Goal: Information Seeking & Learning: Get advice/opinions

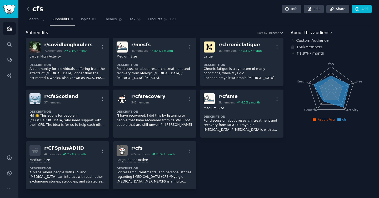
click at [204, 23] on nav "Search Subreddits 8 Topics 82 Themes Ask Products 171" at bounding box center [199, 20] width 346 height 11
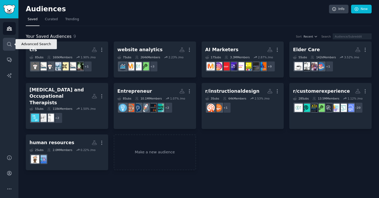
click at [9, 47] on icon "Sidebar" at bounding box center [10, 45] width 6 height 6
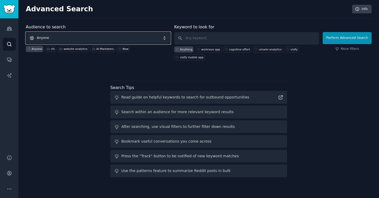
click at [81, 41] on span "Anyone" at bounding box center [98, 38] width 145 height 12
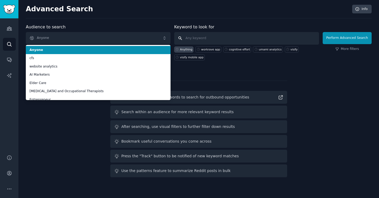
click at [223, 38] on input "text" at bounding box center [246, 38] width 145 height 13
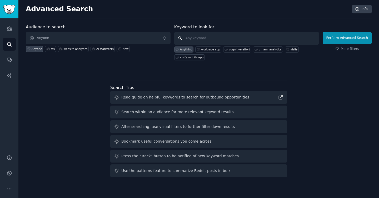
type input "p"
type input "object identification"
click button "Perform Advanced Search" at bounding box center [347, 38] width 49 height 12
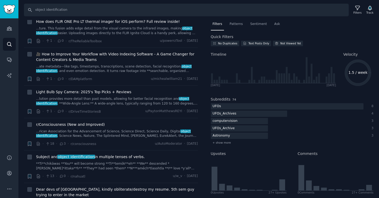
scroll to position [130, 0]
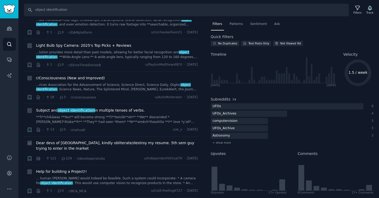
click at [176, 149] on span "Dear devs of India, kindly obliterate/destroy my resume. 5th sem guy trying to …" at bounding box center [117, 146] width 162 height 11
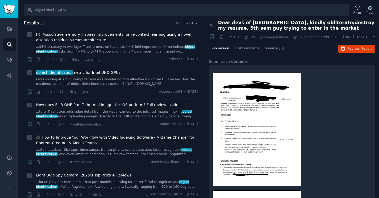
click at [4, 22] on div "Audiences Search Conversations AI Reports" at bounding box center [9, 83] width 18 height 130
click at [5, 24] on link "Audiences" at bounding box center [9, 28] width 13 height 13
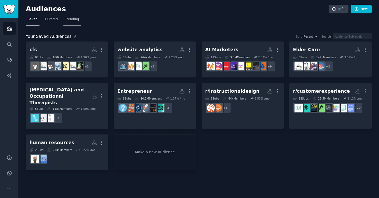
click at [67, 20] on span "Trending" at bounding box center [72, 19] width 14 height 5
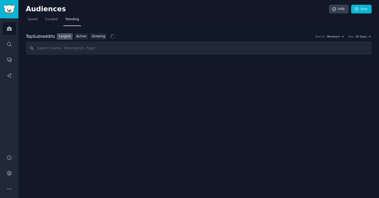
click at [99, 38] on link "Growing" at bounding box center [98, 36] width 17 height 7
click at [365, 37] on span "All Sizes" at bounding box center [360, 37] width 11 height 4
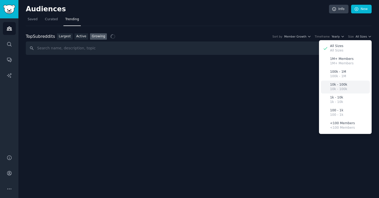
click at [354, 85] on div "10k - 100k 10k - 100k" at bounding box center [345, 87] width 49 height 13
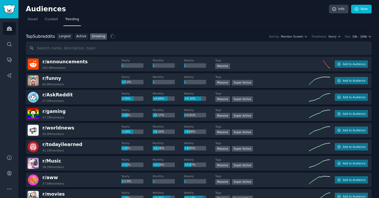
click at [359, 36] on span "10k - 100k" at bounding box center [359, 37] width 15 height 4
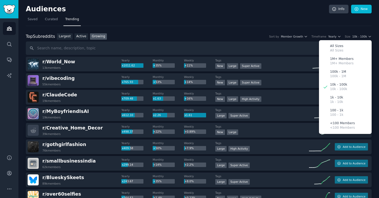
click at [216, 11] on h2 "Audiences" at bounding box center [177, 9] width 303 height 8
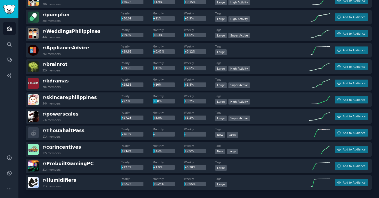
scroll to position [716, 0]
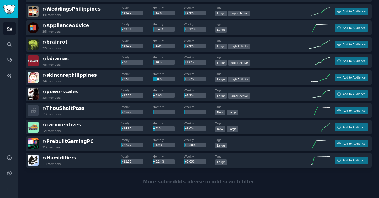
click at [184, 182] on span "More subreddits please" at bounding box center [173, 181] width 61 height 5
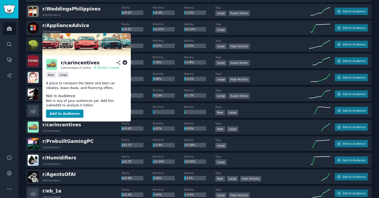
click at [123, 62] on icon at bounding box center [125, 63] width 5 height 5
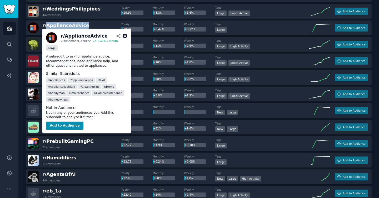
click at [125, 36] on icon at bounding box center [125, 36] width 5 height 5
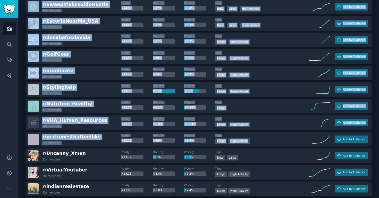
scroll to position [1550, 0]
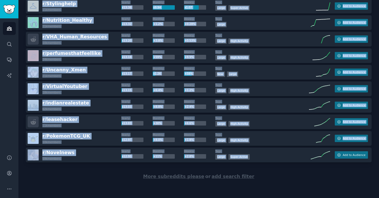
drag, startPoint x: 25, startPoint y: 58, endPoint x: 276, endPoint y: 160, distance: 270.7
copy div "r/ World_Now 13k members Yearly x1011.62 Monthly +35% Weekly +11% Tags New Larg…"
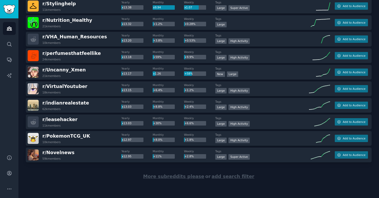
click at [107, 182] on div "More subreddits please or add search filter" at bounding box center [199, 177] width 346 height 29
click at [173, 176] on span "More subreddits please" at bounding box center [173, 176] width 61 height 5
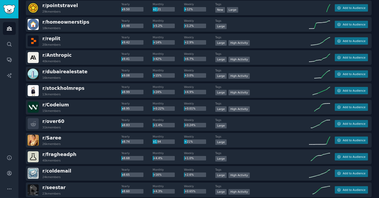
scroll to position [2379, 0]
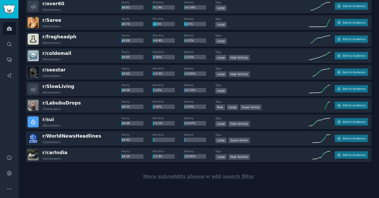
click at [172, 176] on span "More subreddits please" at bounding box center [173, 176] width 61 height 5
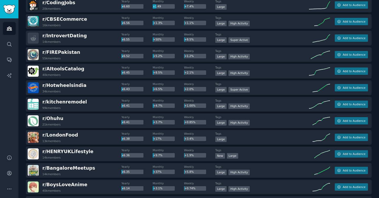
scroll to position [3208, 0]
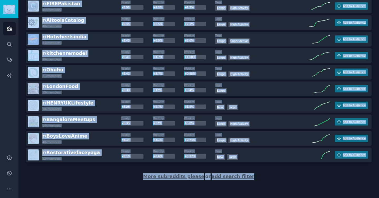
copy div "Audiences Search Conversations AI Reports Help Account More Audiences Info New …"
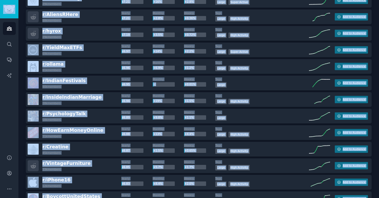
scroll to position [0, 0]
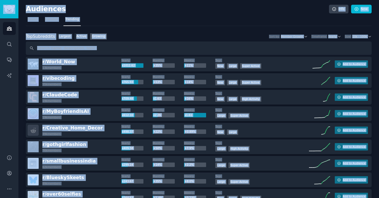
click at [253, 13] on div "Audiences Info New" at bounding box center [199, 10] width 346 height 11
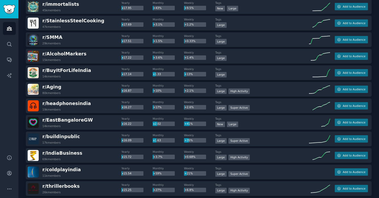
scroll to position [1208, 0]
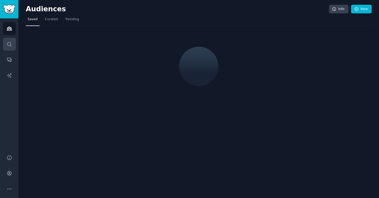
click at [6, 48] on link "Search" at bounding box center [9, 44] width 13 height 13
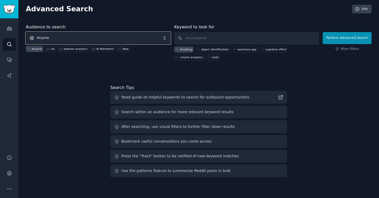
click at [73, 36] on span "Anyone" at bounding box center [98, 38] width 145 height 12
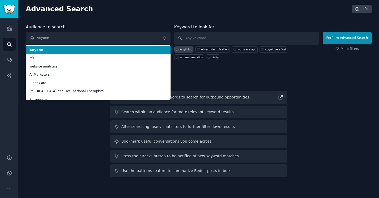
click at [235, 28] on div "Keyword to look for Anything object identification workrave app cognitive effor…" at bounding box center [246, 42] width 145 height 37
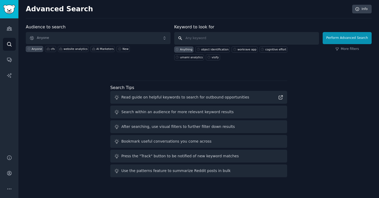
click at [228, 36] on input "text" at bounding box center [246, 38] width 145 height 13
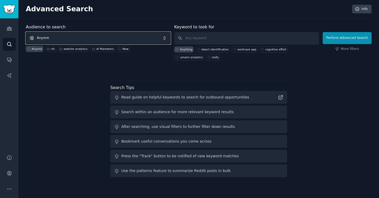
click at [39, 40] on span "Anyone" at bounding box center [98, 38] width 145 height 12
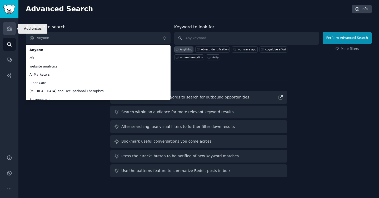
click at [5, 29] on link "Audiences" at bounding box center [9, 28] width 13 height 13
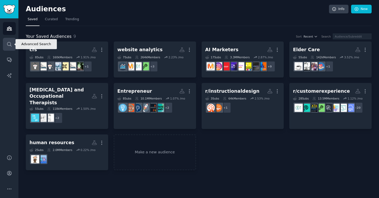
click at [11, 43] on icon "Sidebar" at bounding box center [10, 45] width 6 height 6
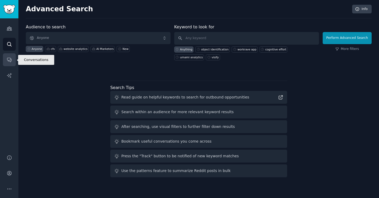
click at [13, 63] on link "Conversations" at bounding box center [9, 59] width 13 height 13
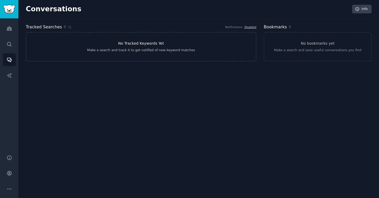
click at [101, 45] on link "No Tracked Keywords Yet Make a search and track it to get notified of new keywo…" at bounding box center [141, 46] width 230 height 29
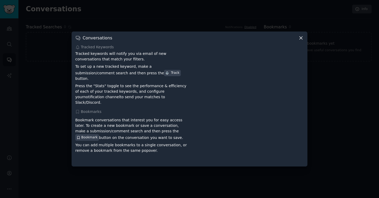
click at [50, 46] on div at bounding box center [189, 99] width 379 height 198
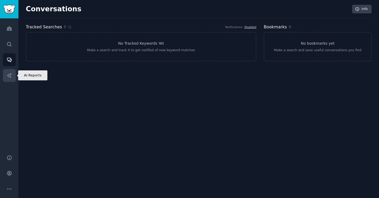
click at [9, 75] on icon "Sidebar" at bounding box center [9, 75] width 4 height 4
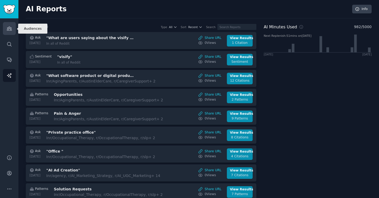
click at [10, 27] on icon "Sidebar" at bounding box center [10, 29] width 6 height 6
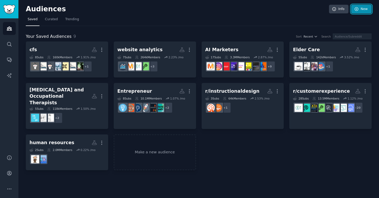
click at [358, 11] on link "New" at bounding box center [361, 9] width 21 height 9
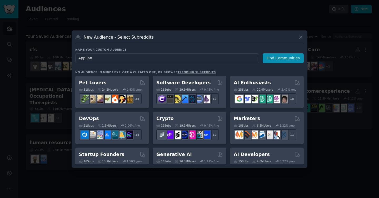
type input "Applianc"
click button "Find Communities" at bounding box center [283, 58] width 41 height 10
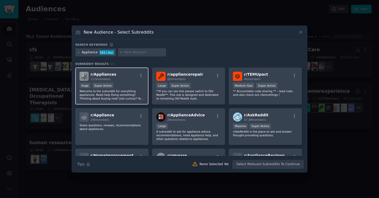
click at [137, 86] on div "Huge Super Active" at bounding box center [111, 86] width 65 height 7
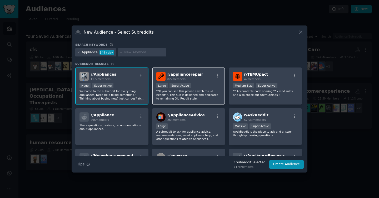
click at [198, 96] on p "**If you can see this please switch to Old Reddit**. This sub is designed and d…" at bounding box center [188, 94] width 65 height 11
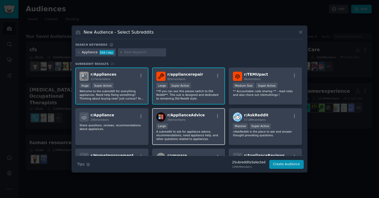
click at [217, 132] on p "A subreddit to ask for appliance advice, recommendations, need appliance help, …" at bounding box center [188, 135] width 65 height 11
click at [298, 164] on button "Create Audience" at bounding box center [286, 164] width 35 height 9
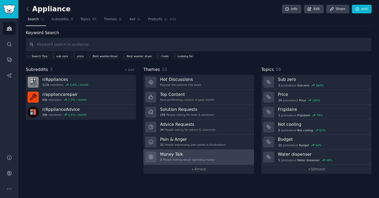
click at [211, 151] on link "Money Talk 3 People talking about spending money" at bounding box center [198, 157] width 110 height 15
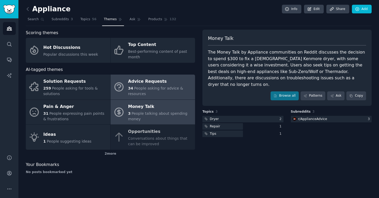
click at [147, 95] on div "34 People asking for advice & resources" at bounding box center [160, 91] width 64 height 11
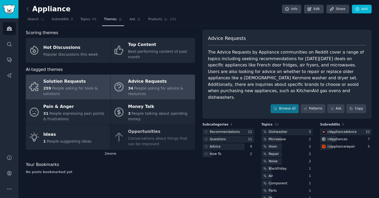
click at [87, 92] on div "259 People asking for tools & solutions" at bounding box center [75, 91] width 64 height 11
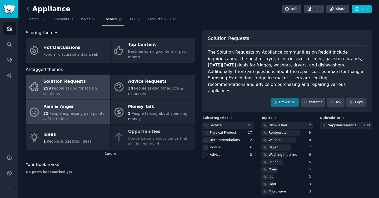
click at [63, 109] on div "Pain & Anger" at bounding box center [75, 107] width 64 height 8
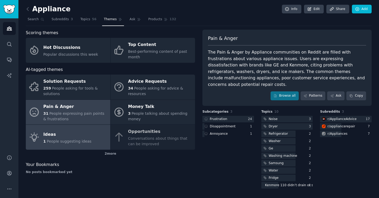
click at [66, 133] on div "Ideas" at bounding box center [67, 135] width 48 height 8
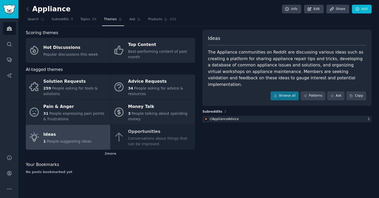
drag, startPoint x: 129, startPoint y: 147, endPoint x: 110, endPoint y: 158, distance: 21.9
click at [129, 147] on div "Solution Requests 259 People asking for tools & solutions Advice Requests 34 Pe…" at bounding box center [110, 112] width 169 height 75
click at [110, 156] on div "2 more" at bounding box center [110, 154] width 169 height 8
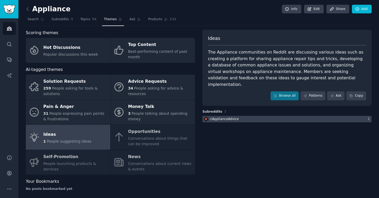
click at [243, 116] on div at bounding box center [286, 119] width 169 height 7
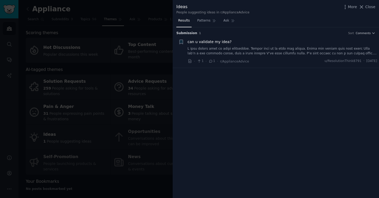
click at [219, 41] on span "can u validate my idea?" at bounding box center [210, 42] width 44 height 6
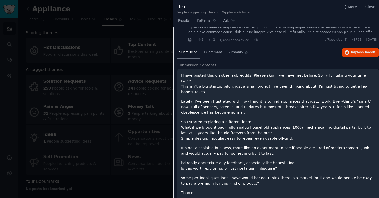
scroll to position [21, 0]
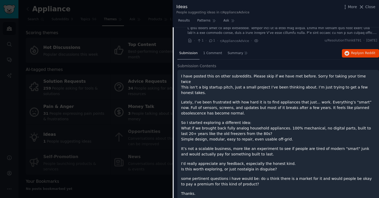
click at [114, 125] on div at bounding box center [189, 99] width 379 height 198
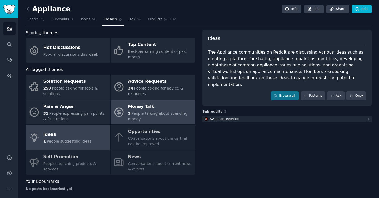
click at [128, 118] on span "People talking about spending money" at bounding box center [157, 117] width 59 height 10
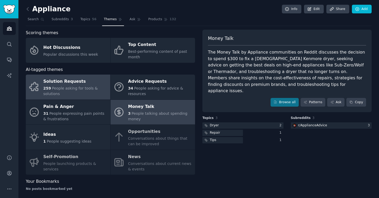
click at [97, 89] on div "259 People asking for tools & solutions" at bounding box center [75, 91] width 64 height 11
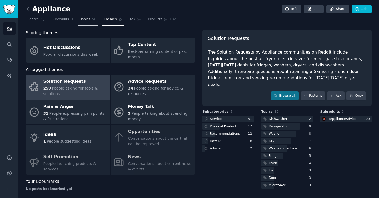
click at [88, 20] on span "Topics" at bounding box center [85, 19] width 10 height 5
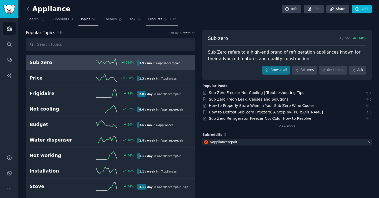
click at [150, 18] on span "Products" at bounding box center [155, 19] width 14 height 5
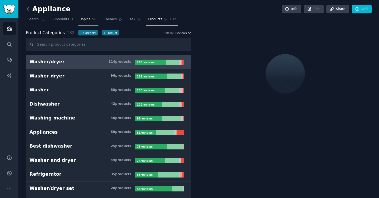
click at [86, 19] on span "Topics" at bounding box center [85, 19] width 10 height 5
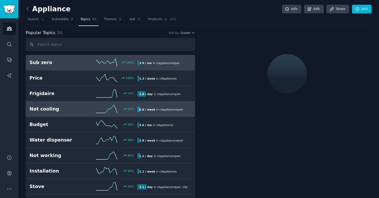
click at [71, 107] on h2 "Not cooling" at bounding box center [56, 109] width 54 height 7
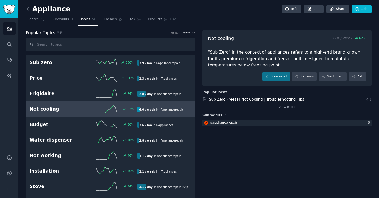
click at [80, 113] on link "Not cooling 62 % 6.0 / week in r/ appliancerepair" at bounding box center [110, 110] width 169 height 16
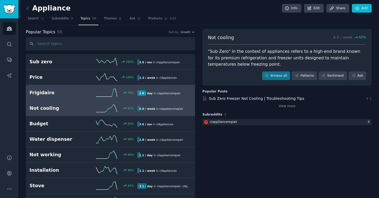
scroll to position [1, 0]
click at [78, 93] on h2 "Frigidaire" at bounding box center [56, 92] width 54 height 7
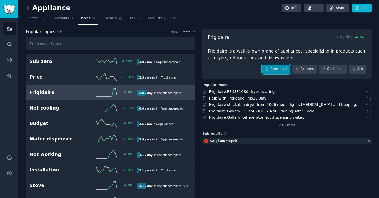
click at [286, 70] on link "Browse all" at bounding box center [276, 69] width 28 height 9
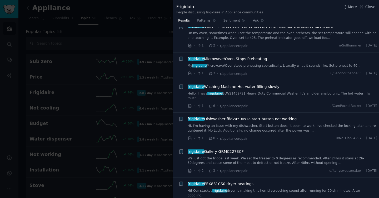
scroll to position [397, 0]
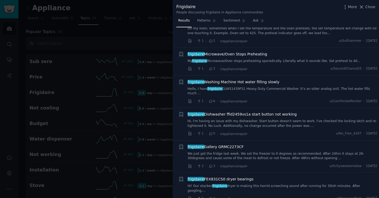
click at [165, 127] on div at bounding box center [189, 99] width 379 height 198
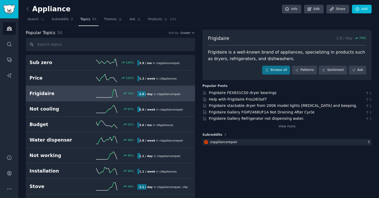
click at [188, 35] on div "Popular Topics 56 Sort by Growth" at bounding box center [110, 33] width 169 height 7
click at [189, 34] on span "Growth" at bounding box center [185, 33] width 10 height 4
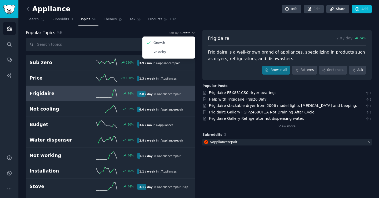
click at [189, 34] on span "Growth" at bounding box center [185, 33] width 10 height 4
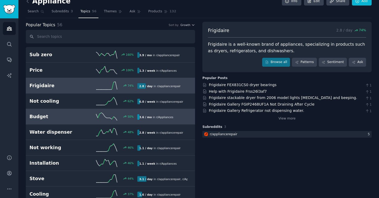
scroll to position [102, 0]
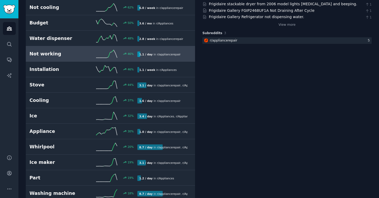
click at [66, 59] on link "Not working 46 % 1.1 / day in r/ appliancerepair" at bounding box center [110, 54] width 169 height 16
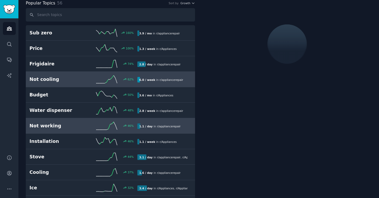
scroll to position [29, 0]
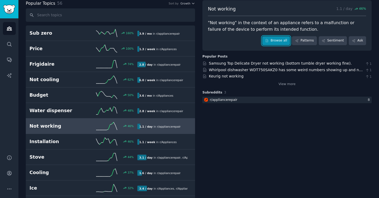
click at [280, 42] on link "Browse all" at bounding box center [276, 40] width 28 height 9
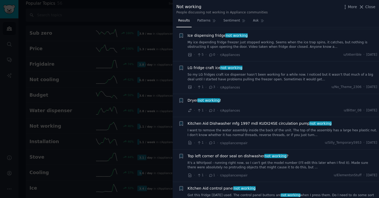
scroll to position [275, 0]
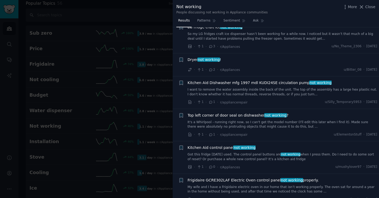
click at [237, 95] on link "I want to remove the water assembly inside the back of the unit. The top of the…" at bounding box center [283, 92] width 190 height 9
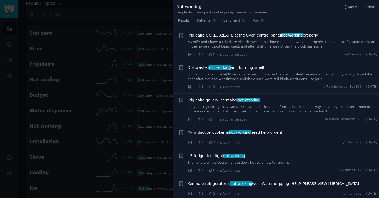
scroll to position [569, 0]
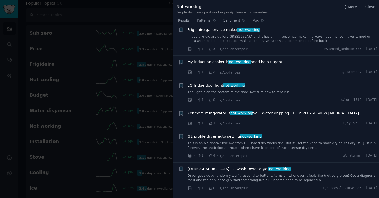
click at [270, 67] on div "My induction cooker is not working need help urgent" at bounding box center [283, 62] width 190 height 7
click at [266, 65] on span "My induction cooker is not working need help urgent" at bounding box center [235, 62] width 95 height 6
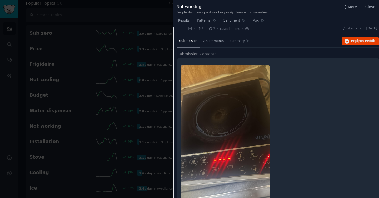
scroll to position [505, 0]
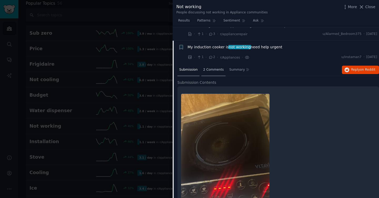
click at [211, 73] on div "2 Comments" at bounding box center [213, 70] width 24 height 13
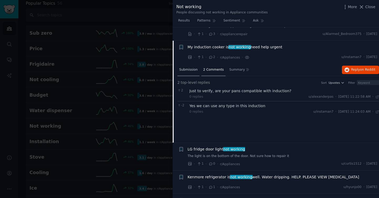
click at [184, 73] on div "Submission" at bounding box center [188, 70] width 22 height 13
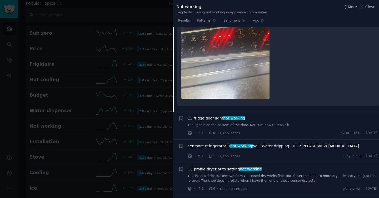
scroll to position [556, 0]
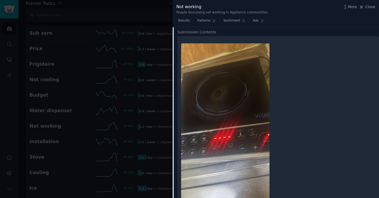
click at [15, 96] on div at bounding box center [189, 99] width 379 height 198
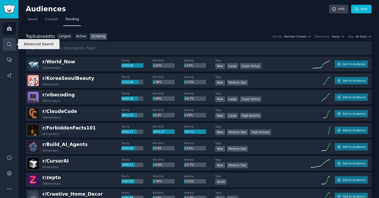
click at [8, 48] on link "Search" at bounding box center [9, 44] width 13 height 13
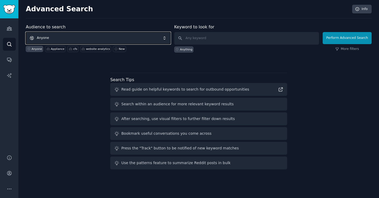
click at [79, 39] on span "Anyone" at bounding box center [98, 38] width 145 height 12
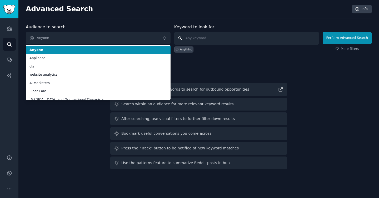
click at [203, 39] on input "text" at bounding box center [246, 38] width 145 height 13
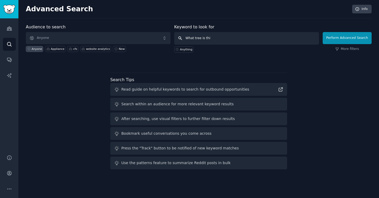
type input "What tree is this"
click button "Perform Advanced Search" at bounding box center [347, 38] width 49 height 12
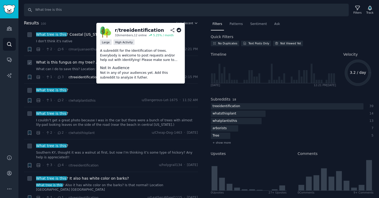
click at [87, 77] on span "r/treeidentification" at bounding box center [83, 78] width 30 height 4
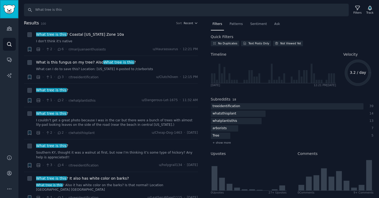
click at [0, 13] on link "Sidebar" at bounding box center [9, 9] width 18 height 18
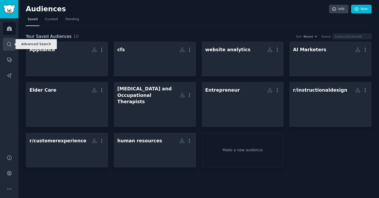
click at [9, 43] on icon "Sidebar" at bounding box center [10, 45] width 6 height 6
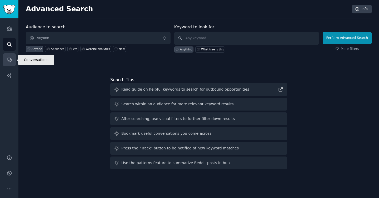
click at [11, 62] on icon "Sidebar" at bounding box center [10, 60] width 6 height 6
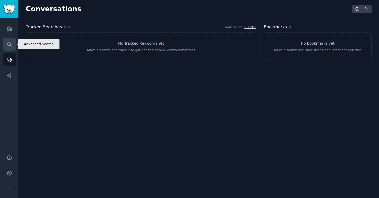
click at [10, 47] on icon "Sidebar" at bounding box center [10, 45] width 6 height 6
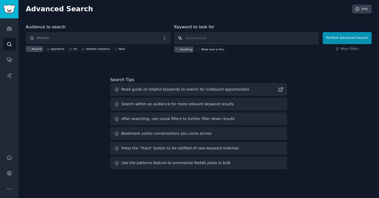
click at [222, 40] on input "text" at bounding box center [246, 38] width 145 height 13
type input "what is this"
click button "Perform Advanced Search" at bounding box center [347, 38] width 49 height 12
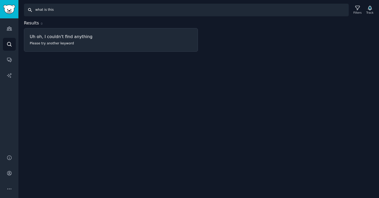
click at [61, 11] on input "what is this" at bounding box center [186, 10] width 325 height 13
type input "what is"
click at [7, 8] on img "Sidebar" at bounding box center [9, 9] width 12 height 9
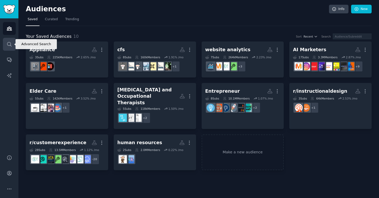
click at [8, 47] on icon "Sidebar" at bounding box center [10, 45] width 6 height 6
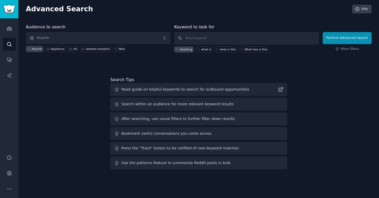
click at [351, 54] on div "Audience to search Anyone Anyone Appliance cfs website analytics New Keyword to…" at bounding box center [199, 44] width 346 height 40
click at [351, 49] on link "More filters" at bounding box center [347, 49] width 24 height 5
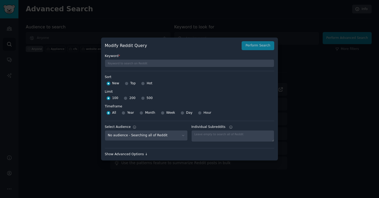
click at [119, 154] on div "Show Advanced Options ↓" at bounding box center [189, 154] width 169 height 5
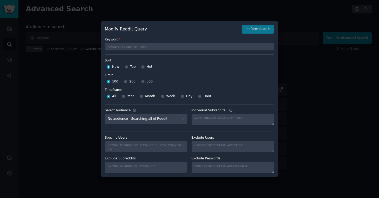
click at [343, 84] on div at bounding box center [189, 99] width 379 height 198
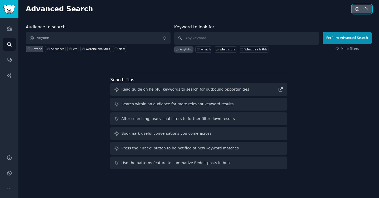
click at [355, 5] on link "Info" at bounding box center [361, 9] width 19 height 9
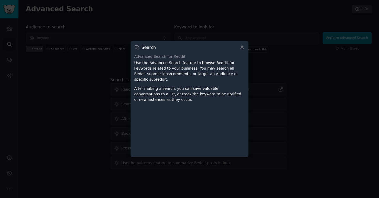
click at [290, 57] on div at bounding box center [189, 99] width 379 height 198
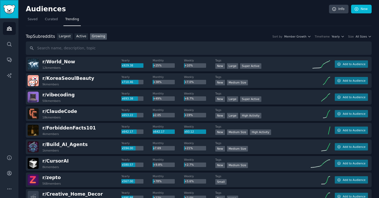
click at [10, 12] on img "Sidebar" at bounding box center [9, 9] width 12 height 9
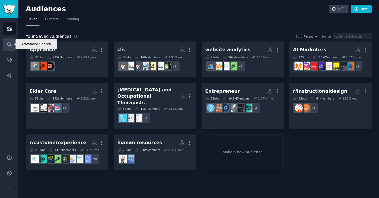
click at [8, 44] on icon "Sidebar" at bounding box center [10, 45] width 6 height 6
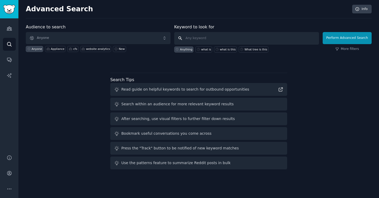
click at [190, 36] on input "text" at bounding box center [246, 38] width 145 height 13
type input "curbing hunge"
click button "Perform Advanced Search" at bounding box center [347, 38] width 49 height 12
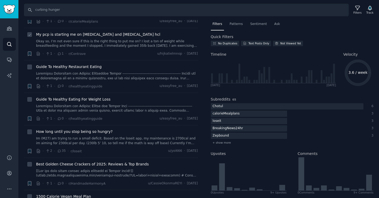
scroll to position [59, 0]
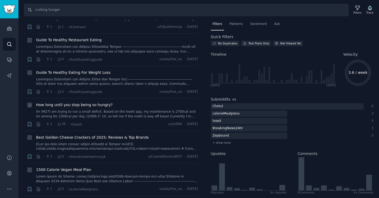
click at [125, 103] on div "How long until you stop being so hungry?" at bounding box center [117, 105] width 162 height 6
click at [95, 106] on span "How long until you stop being so hungry?" at bounding box center [74, 105] width 77 height 6
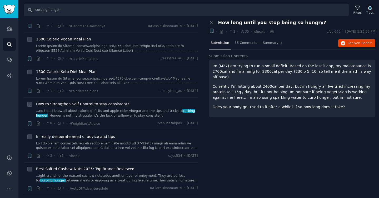
scroll to position [194, 0]
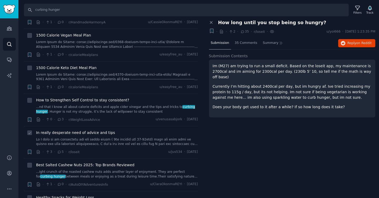
click at [102, 131] on span "In really desperate need of advice and tips" at bounding box center [75, 133] width 79 height 6
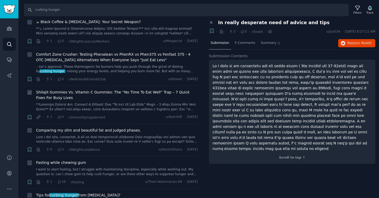
scroll to position [636, 0]
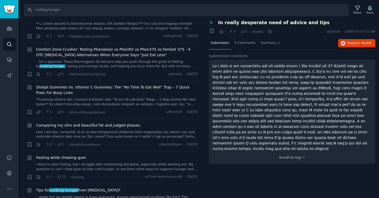
click at [97, 123] on span "Comparing my slim and beautiful fat and judged phases." at bounding box center [88, 126] width 105 height 6
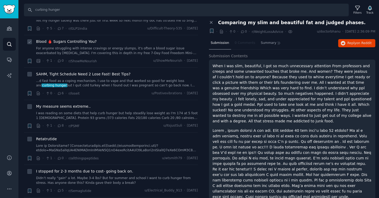
click at [102, 46] on link "For anyone struggling with intense cravings or energy slumps, it's often a bloo…" at bounding box center [117, 50] width 162 height 9
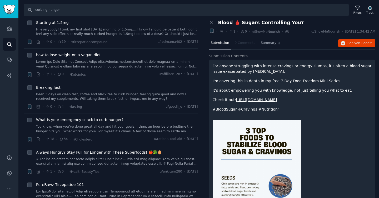
scroll to position [1070, 0]
click at [142, 124] on link "You know, when you’ve done great all day and hit your goals… then, an hour befo…" at bounding box center [117, 128] width 162 height 9
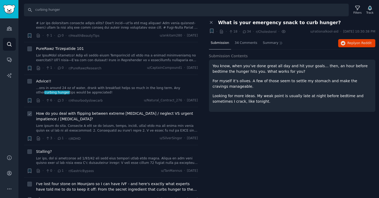
scroll to position [1236, 0]
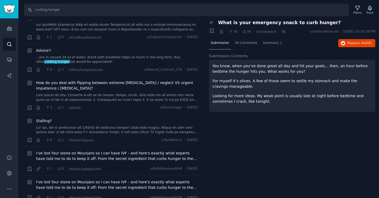
click at [198, 18] on div "Search curbing hunger Filters Track Results 86 Sort Recent + 2000 Calorie Meal …" at bounding box center [198, 99] width 360 height 198
click at [194, 13] on input "curbing hunger" at bounding box center [186, 10] width 325 height 13
type input "M"
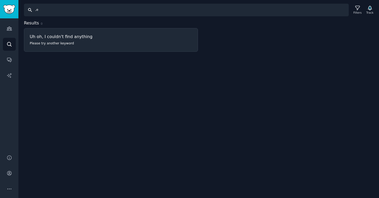
type input ","
type input "message therapist"
